Goal: Information Seeking & Learning: Learn about a topic

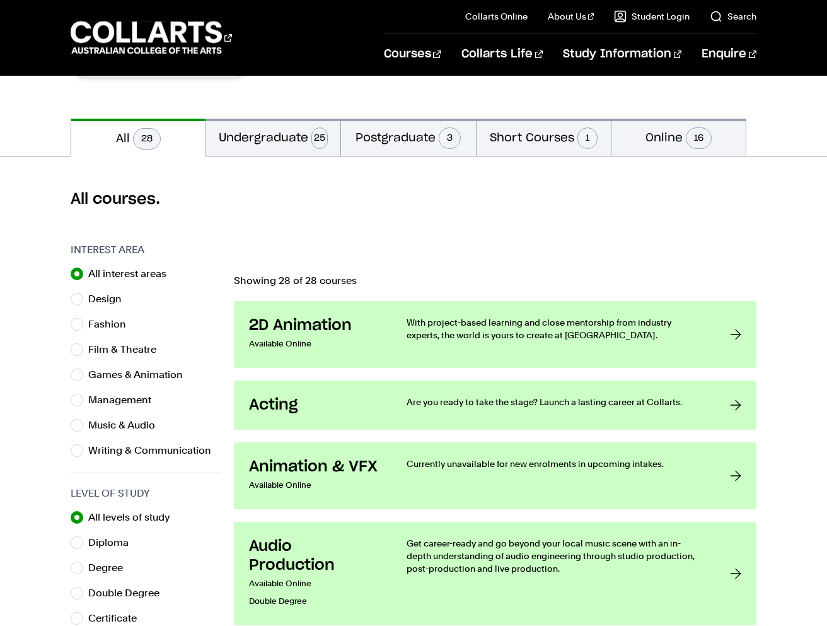
scroll to position [122, 0]
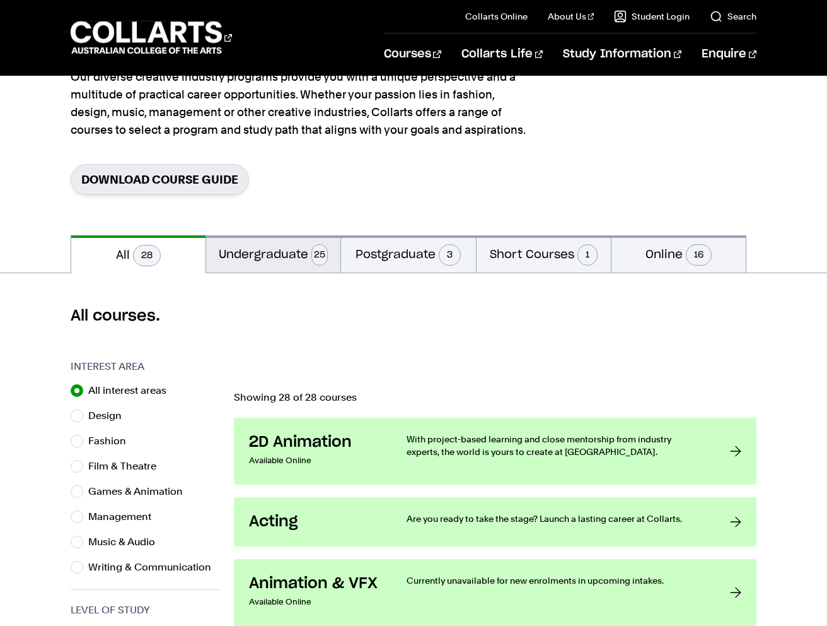
click at [301, 262] on button "Undergraduate 25" at bounding box center [273, 253] width 134 height 37
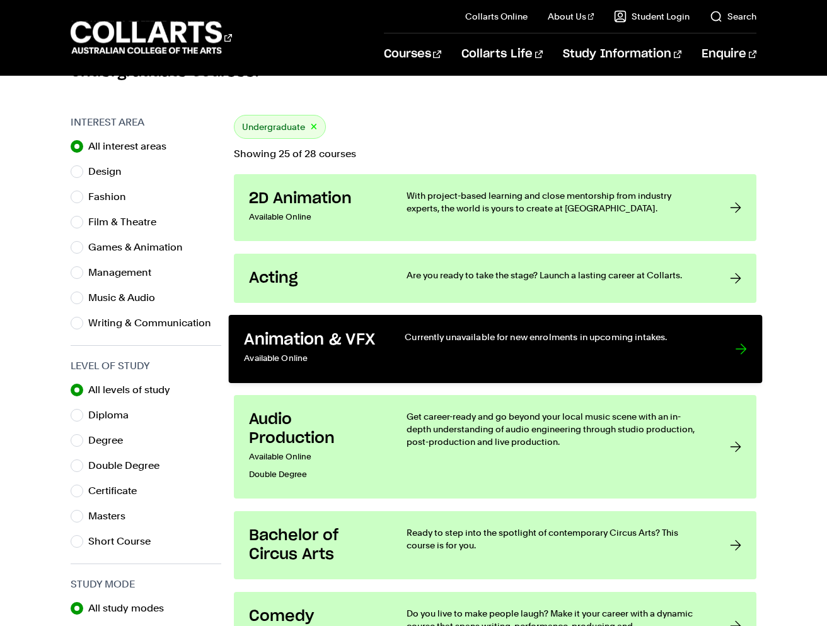
scroll to position [345, 0]
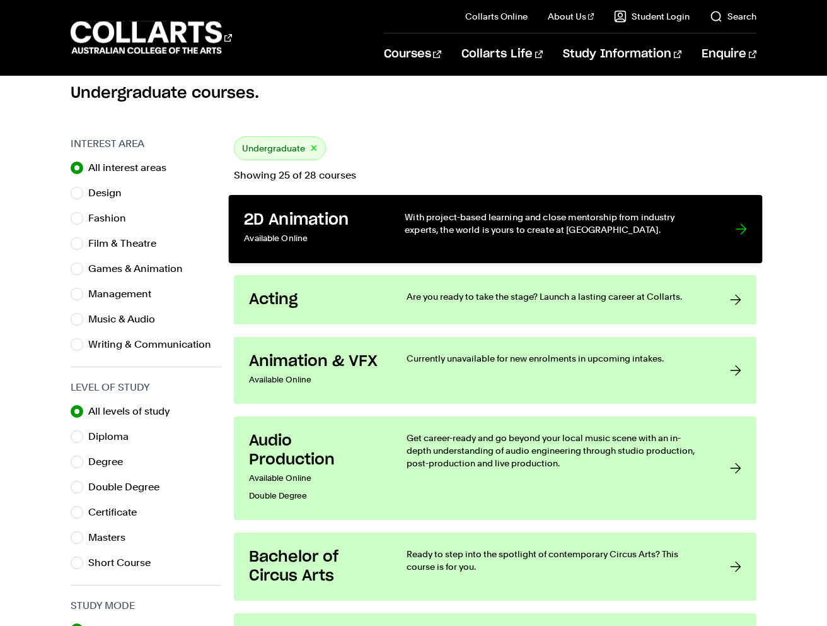
click at [446, 233] on p "With project-based learning and close mentorship from industry experts, the wor…" at bounding box center [557, 224] width 305 height 26
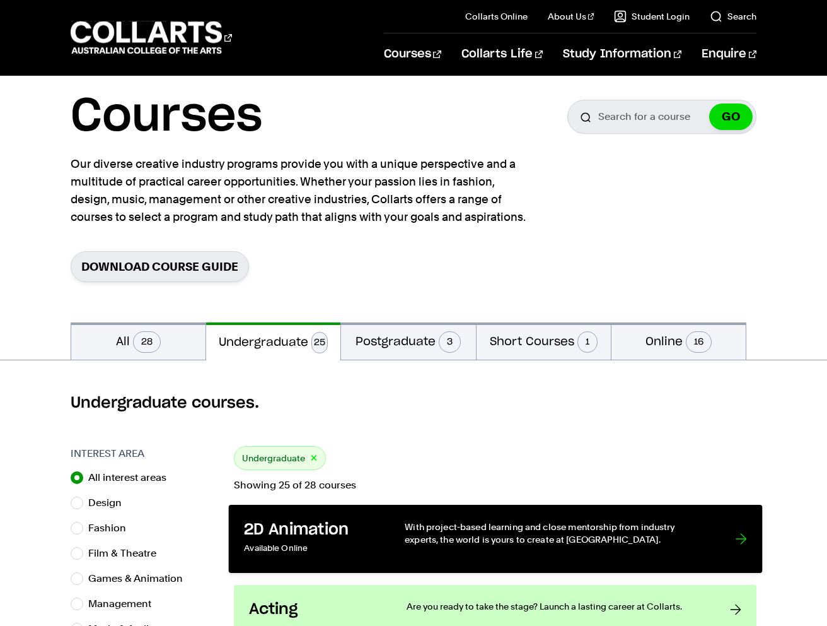
scroll to position [0, 0]
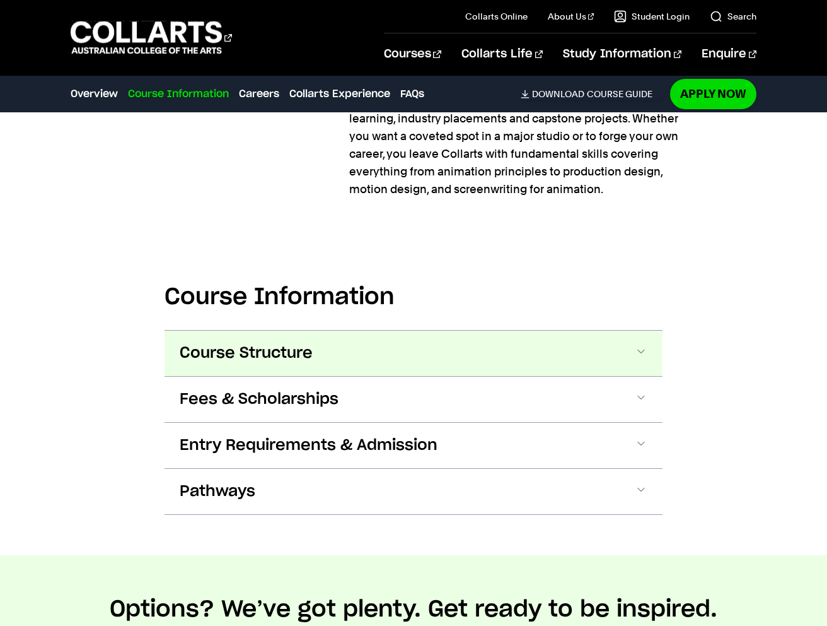
click at [502, 335] on button "Course Structure" at bounding box center [414, 352] width 498 height 45
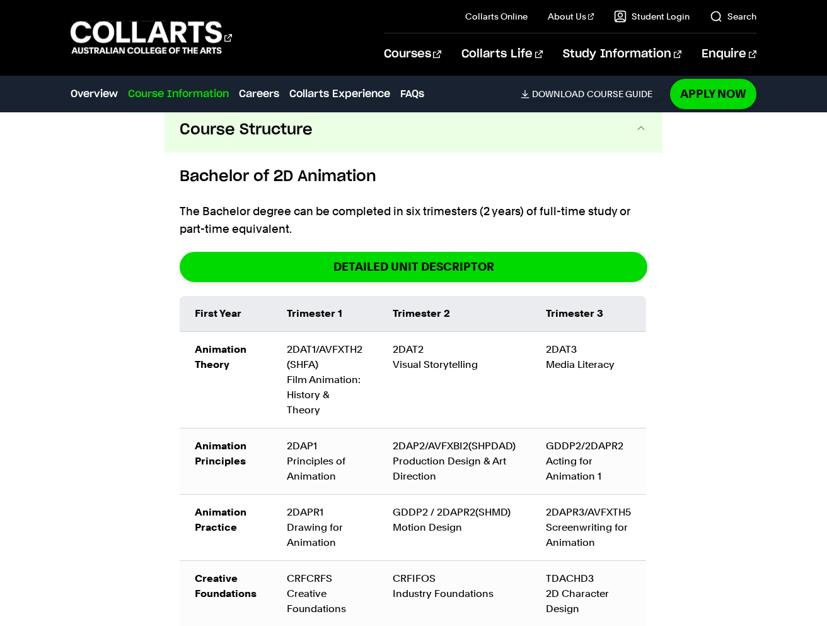
scroll to position [1420, 0]
